Goal: Find specific page/section: Find specific page/section

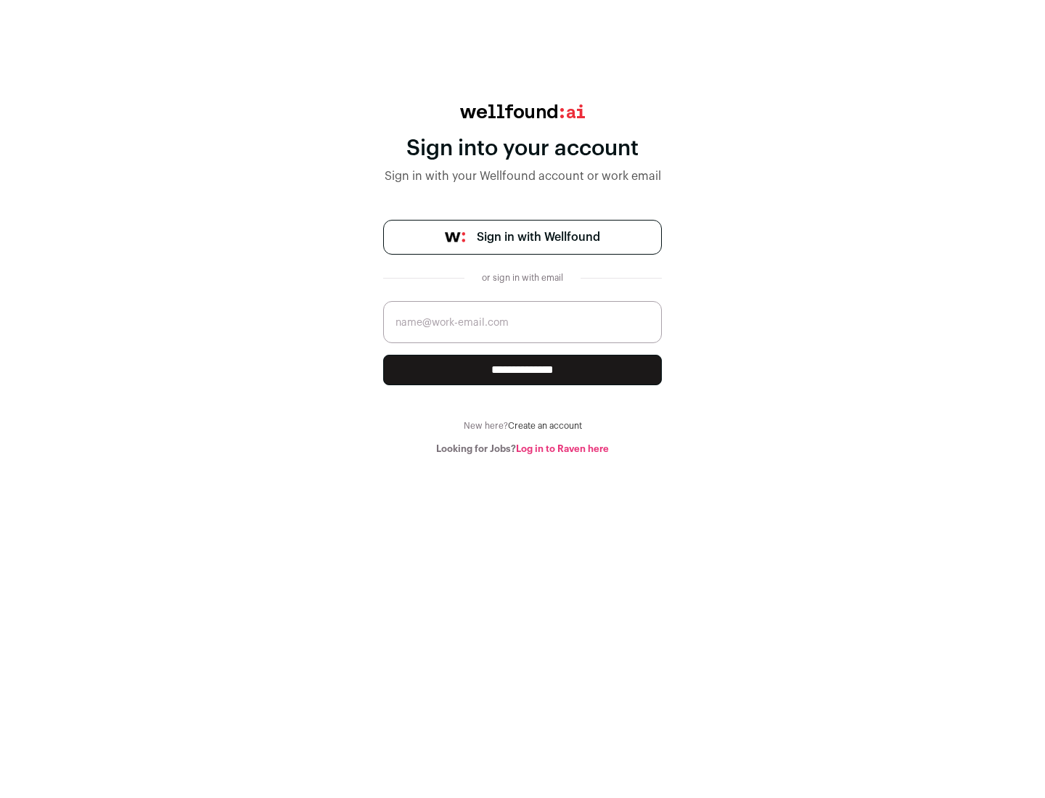
click at [538, 237] on span "Sign in with Wellfound" at bounding box center [538, 237] width 123 height 17
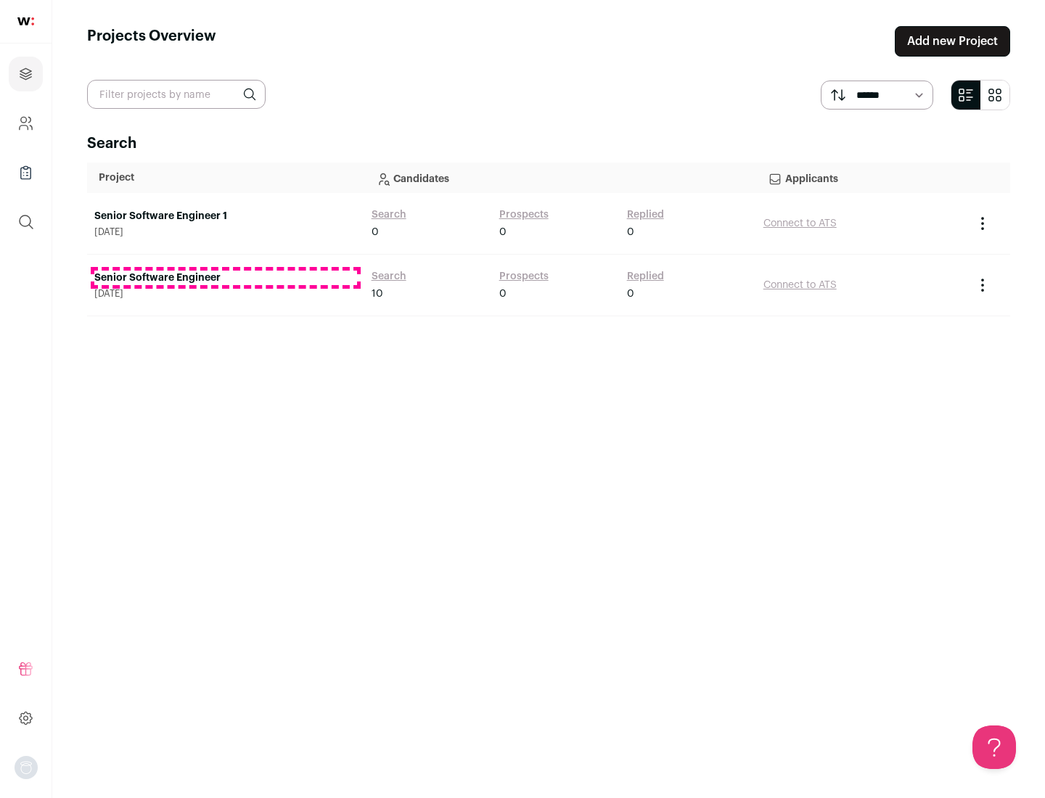
click at [225, 278] on link "Senior Software Engineer" at bounding box center [225, 278] width 263 height 15
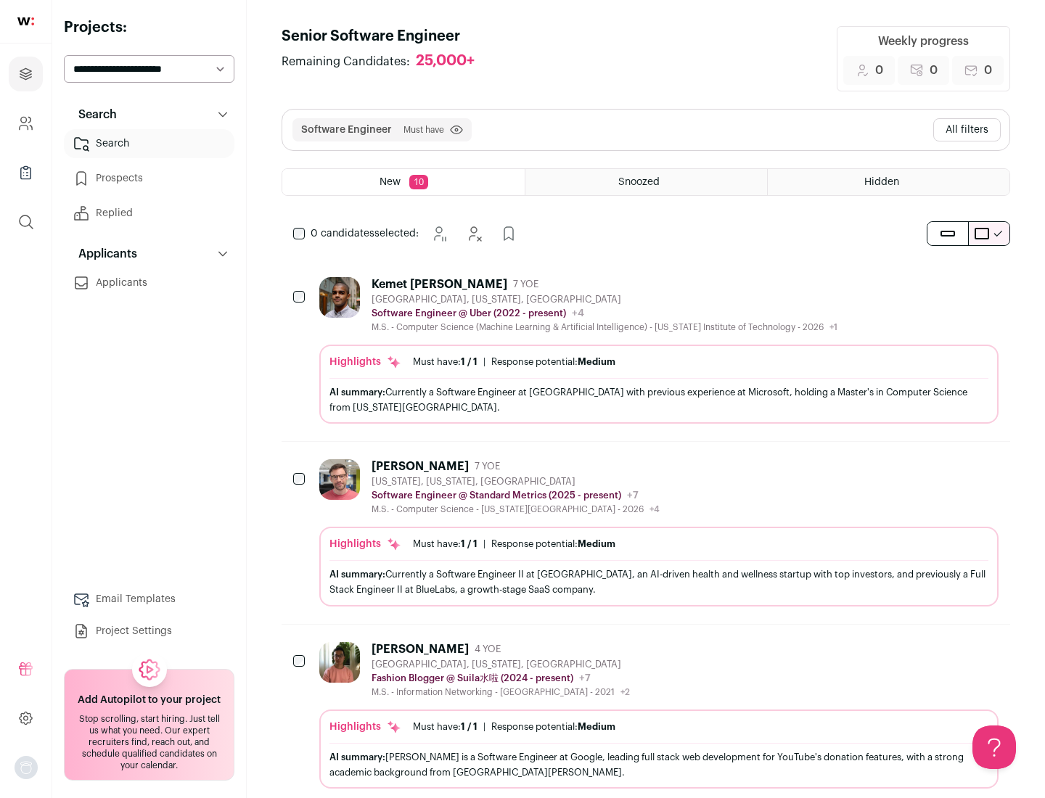
click at [646, 351] on div "Highlights Must have: 1 / 1 How many must haves have been fulfilled? | Response…" at bounding box center [658, 384] width 679 height 79
